Goal: Task Accomplishment & Management: Use online tool/utility

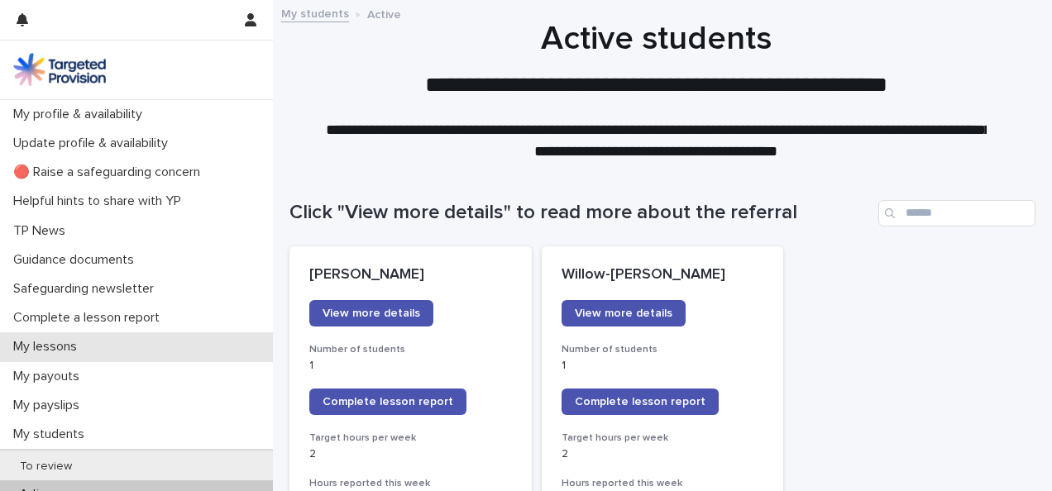
scroll to position [145, 0]
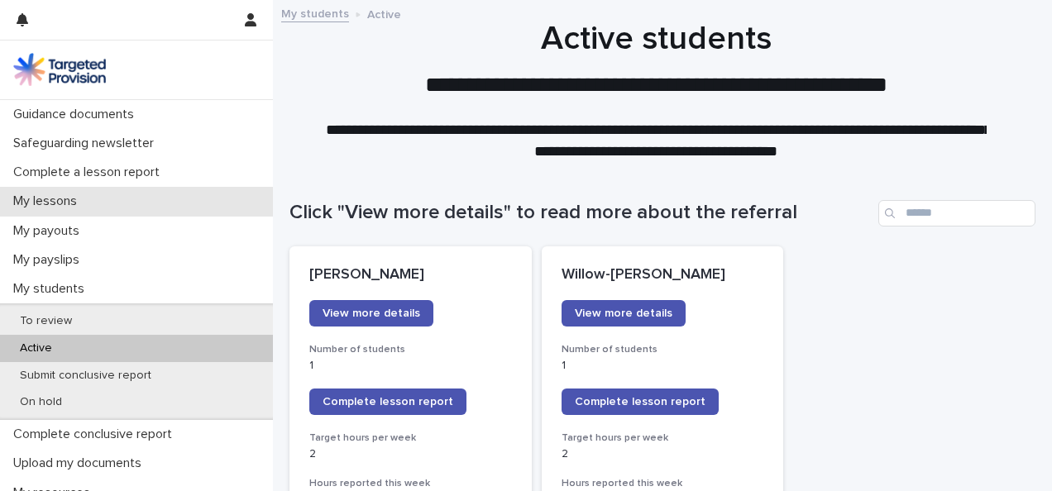
click at [126, 209] on div "My lessons" at bounding box center [136, 201] width 273 height 29
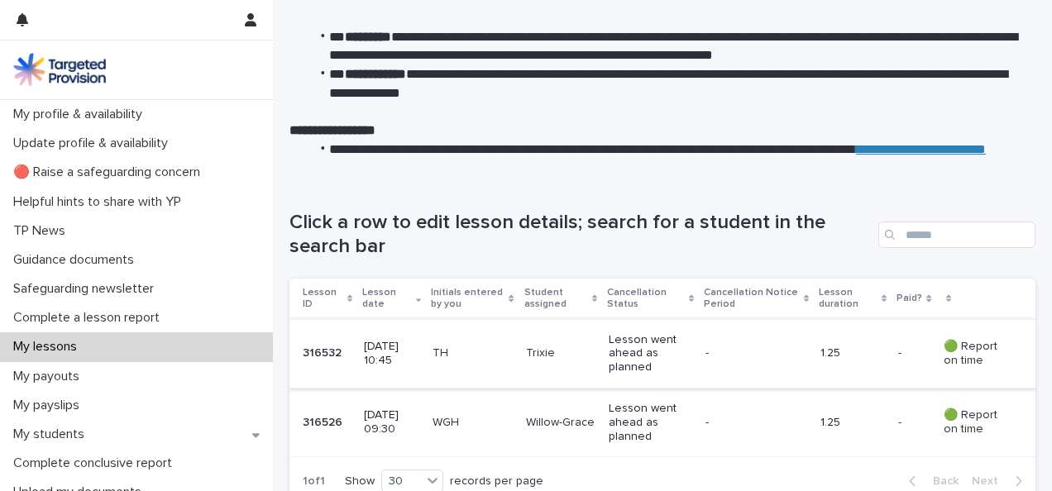
scroll to position [107, 0]
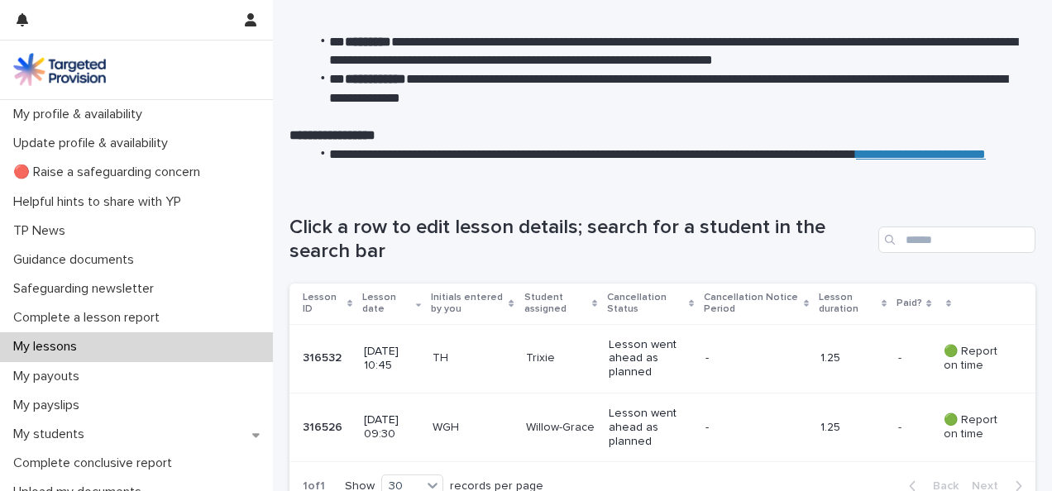
click at [183, 339] on div "My lessons" at bounding box center [136, 346] width 273 height 29
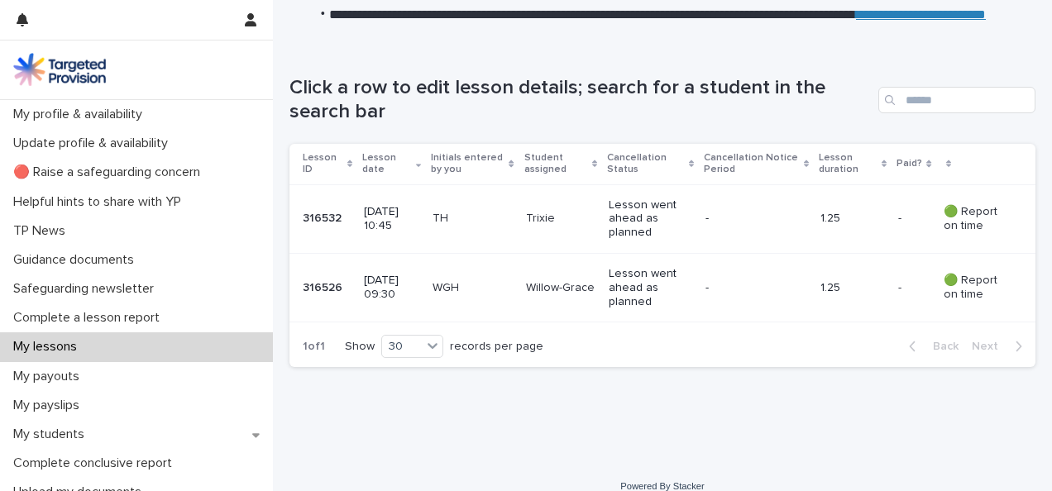
scroll to position [265, 0]
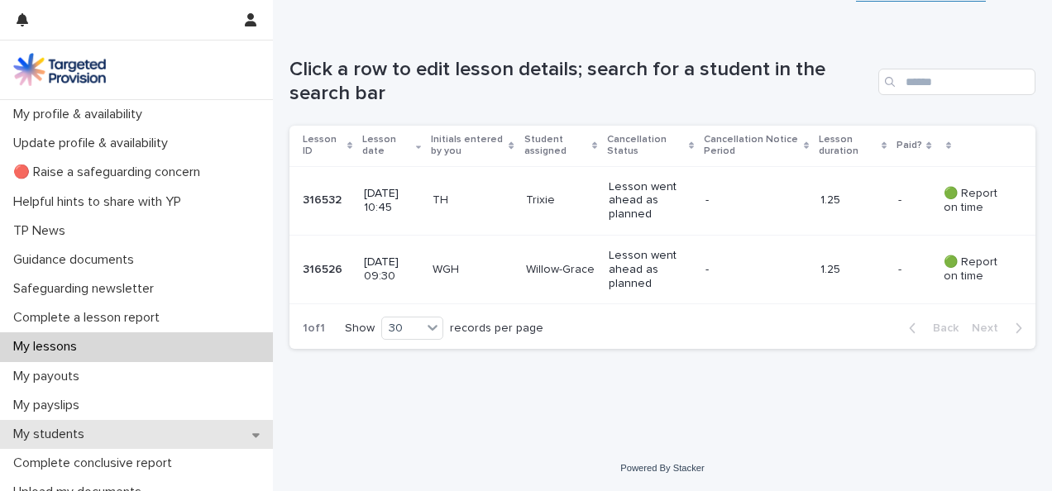
click at [115, 430] on div "My students" at bounding box center [136, 434] width 273 height 29
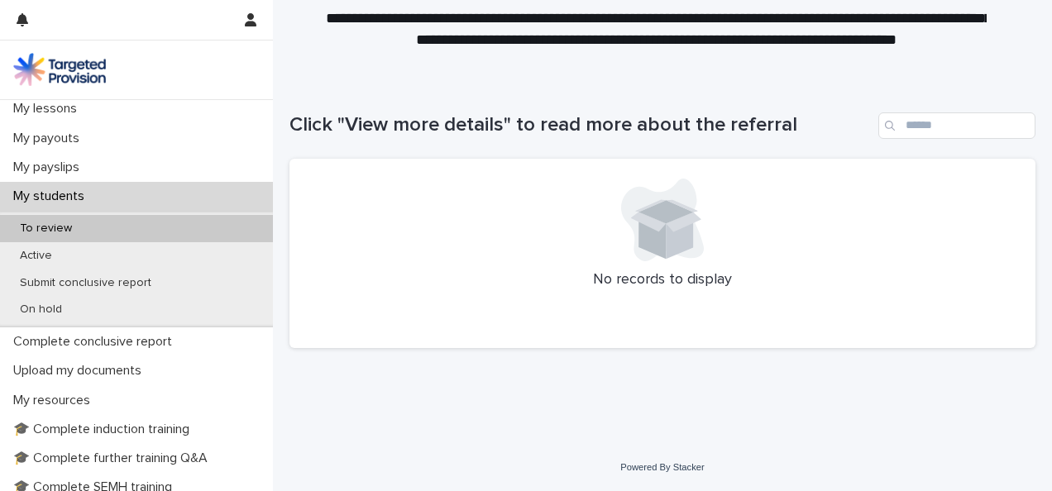
scroll to position [239, 0]
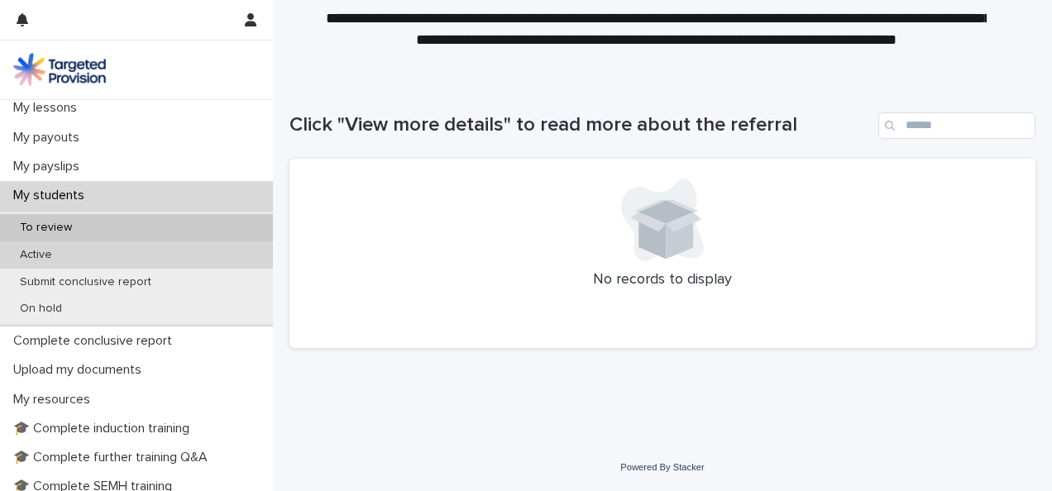
click at [118, 256] on div "Active" at bounding box center [136, 254] width 273 height 27
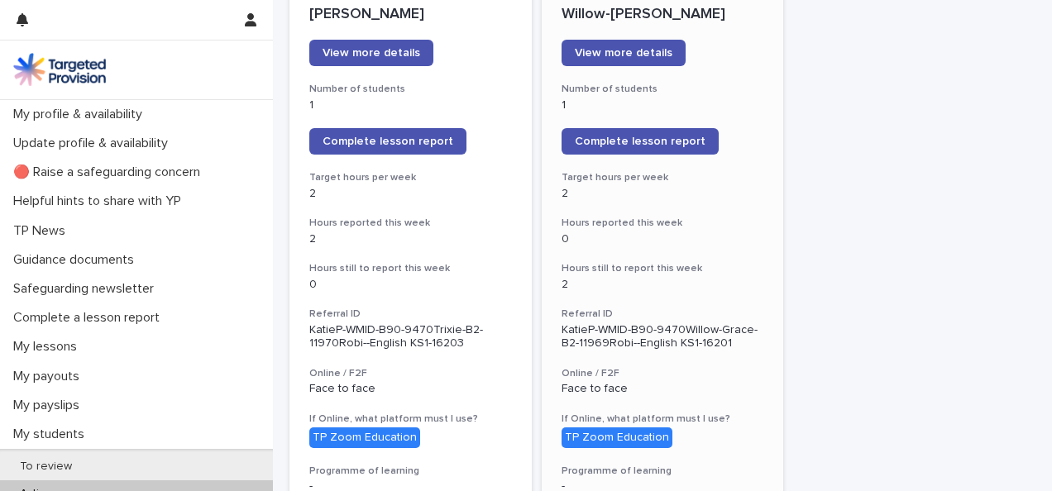
scroll to position [258, 0]
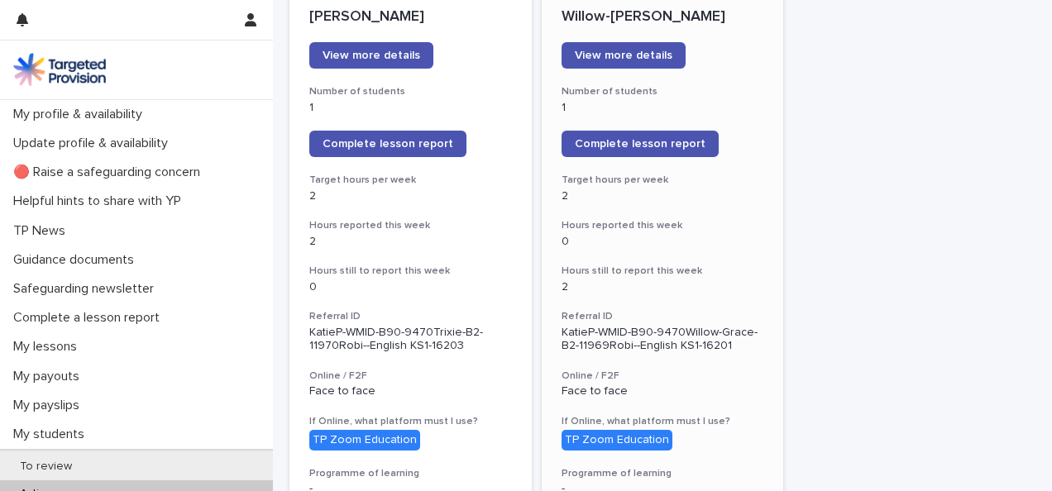
click at [661, 142] on span "Complete lesson report" at bounding box center [640, 144] width 131 height 12
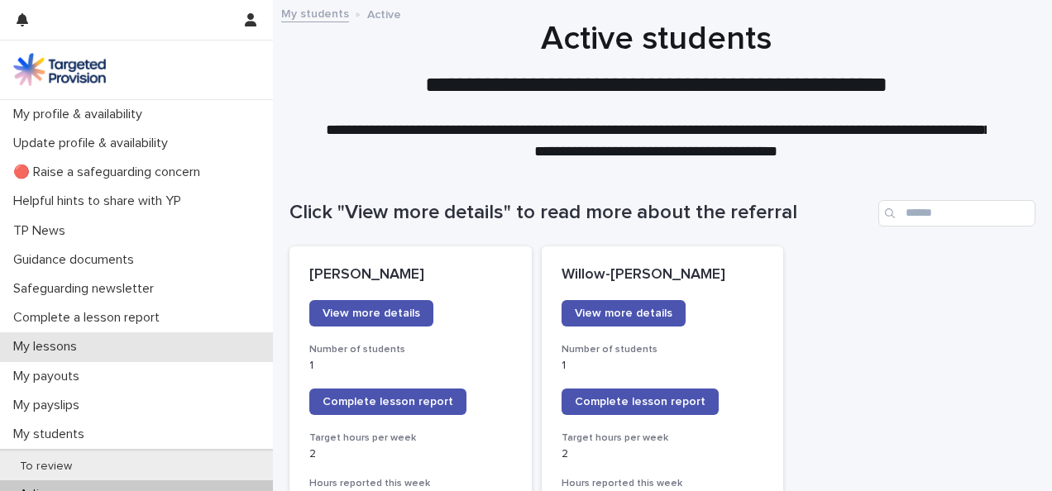
click at [84, 345] on p "My lessons" at bounding box center [48, 347] width 83 height 16
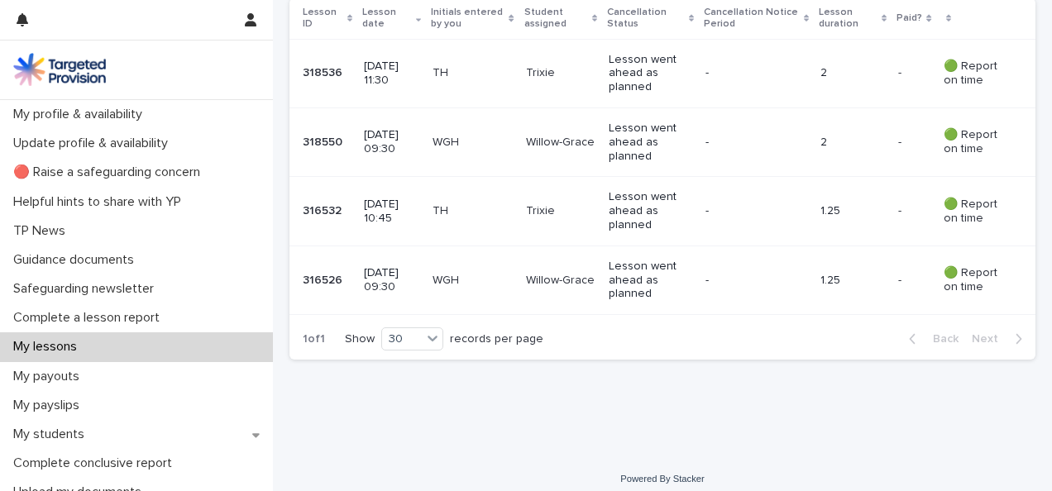
scroll to position [395, 0]
